Goal: Transaction & Acquisition: Purchase product/service

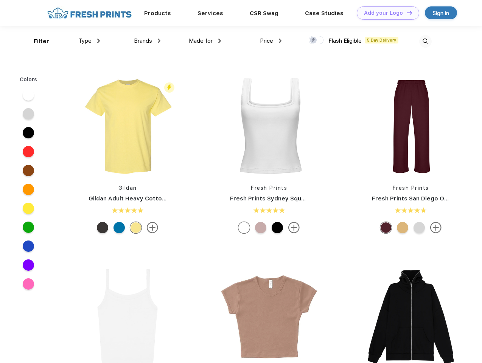
click at [385, 13] on link "Add your Logo Design Tool" at bounding box center [387, 12] width 62 height 13
click at [0, 0] on div "Design Tool" at bounding box center [0, 0] width 0 height 0
click at [406, 12] on link "Add your Logo Design Tool" at bounding box center [387, 12] width 62 height 13
click at [36, 41] on div "Filter" at bounding box center [41, 41] width 15 height 9
click at [89, 41] on span "Type" at bounding box center [84, 40] width 13 height 7
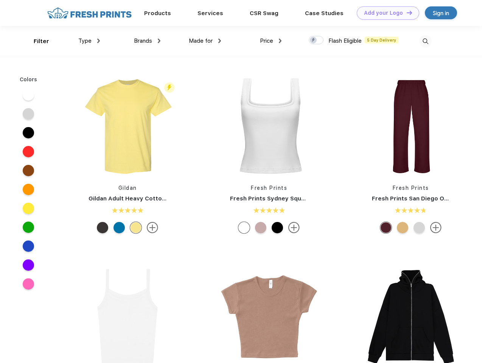
click at [147, 41] on span "Brands" at bounding box center [143, 40] width 18 height 7
click at [205, 41] on span "Made for" at bounding box center [201, 40] width 24 height 7
click at [271, 41] on span "Price" at bounding box center [266, 40] width 13 height 7
click at [316, 40] on div at bounding box center [315, 40] width 15 height 8
click at [313, 40] on input "checkbox" at bounding box center [310, 38] width 5 height 5
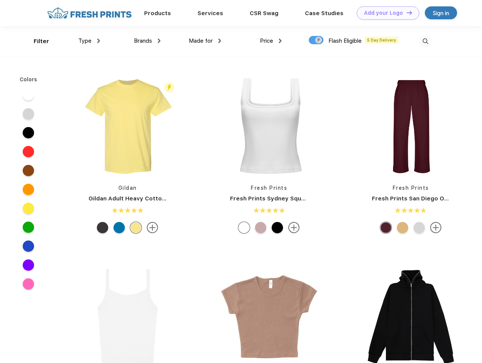
click at [425, 41] on img at bounding box center [425, 41] width 12 height 12
